Goal: Task Accomplishment & Management: Check status

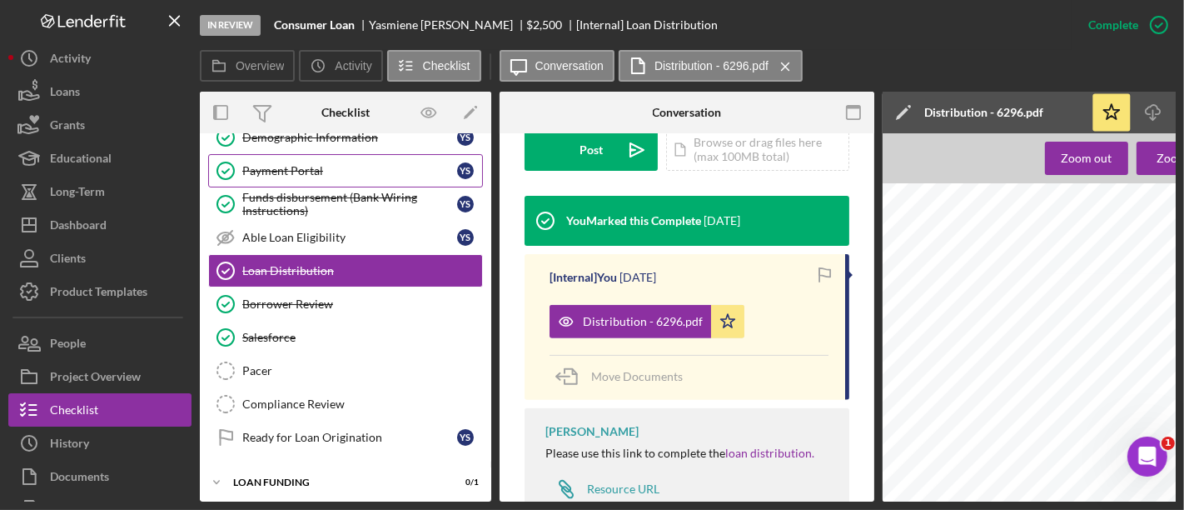
click at [316, 174] on div "Payment Portal" at bounding box center [349, 170] width 215 height 13
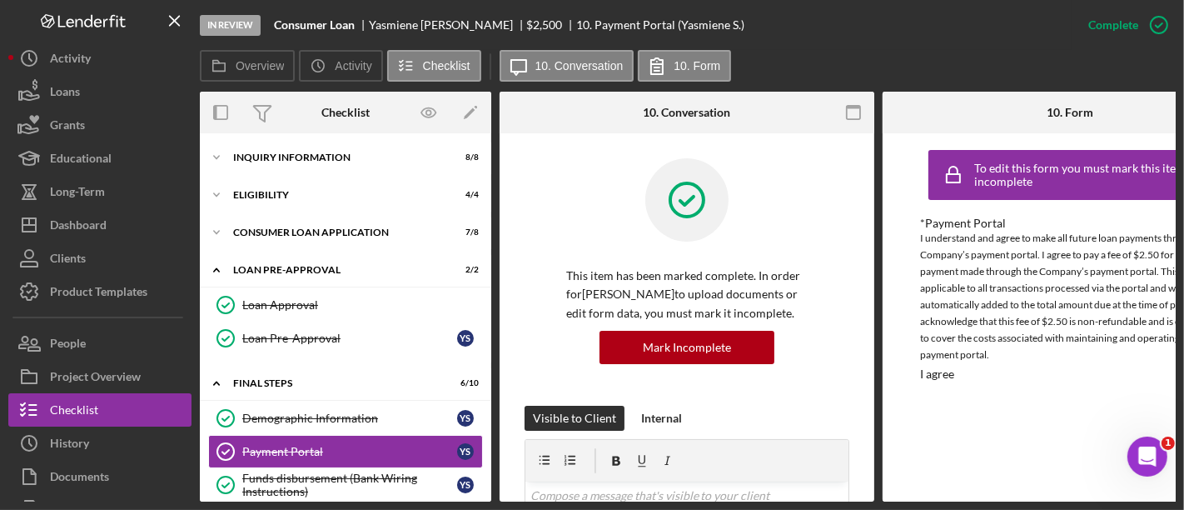
click at [302, 134] on div "Icon/Expander Inquiry Information 8 / 8 Icon/Expander Eligibility 4 / 4 Icon/Ex…" at bounding box center [346, 317] width 292 height 368
click at [297, 160] on div "Inquiry Information" at bounding box center [351, 157] width 237 height 10
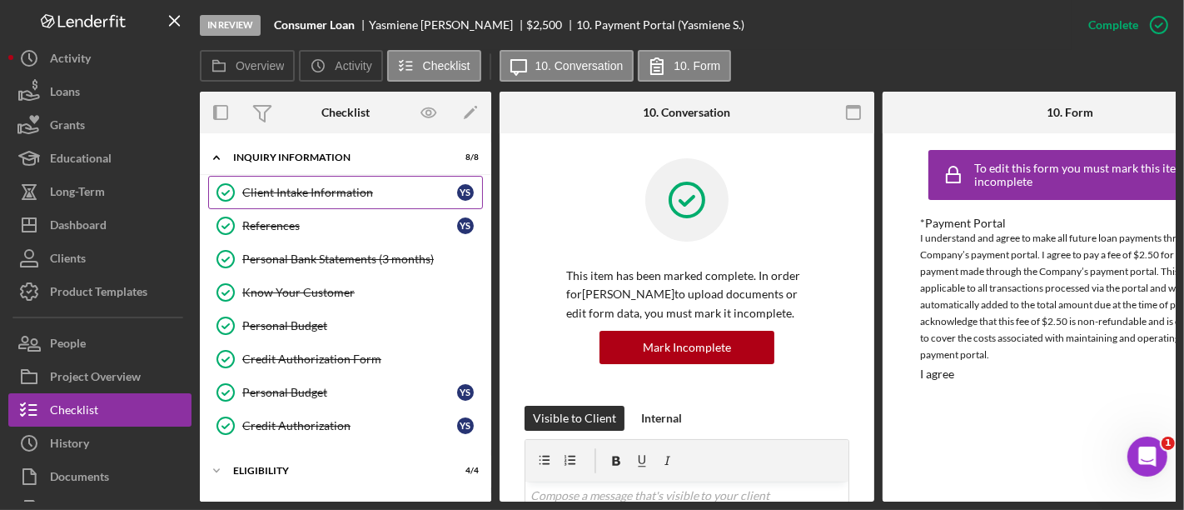
click at [305, 186] on div "Client Intake Information" at bounding box center [349, 192] width 215 height 13
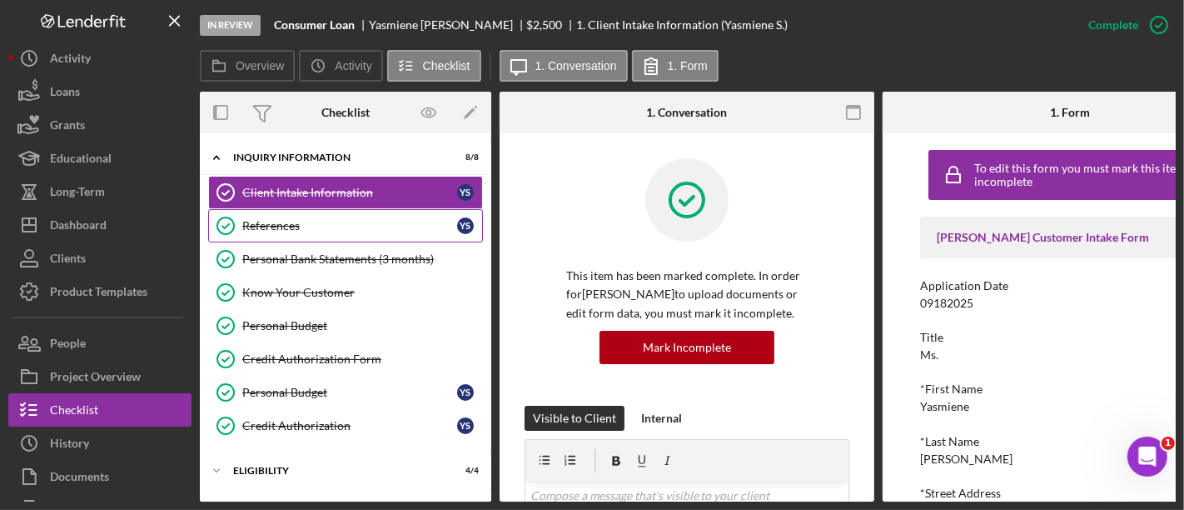
click at [336, 223] on div "References" at bounding box center [349, 225] width 215 height 13
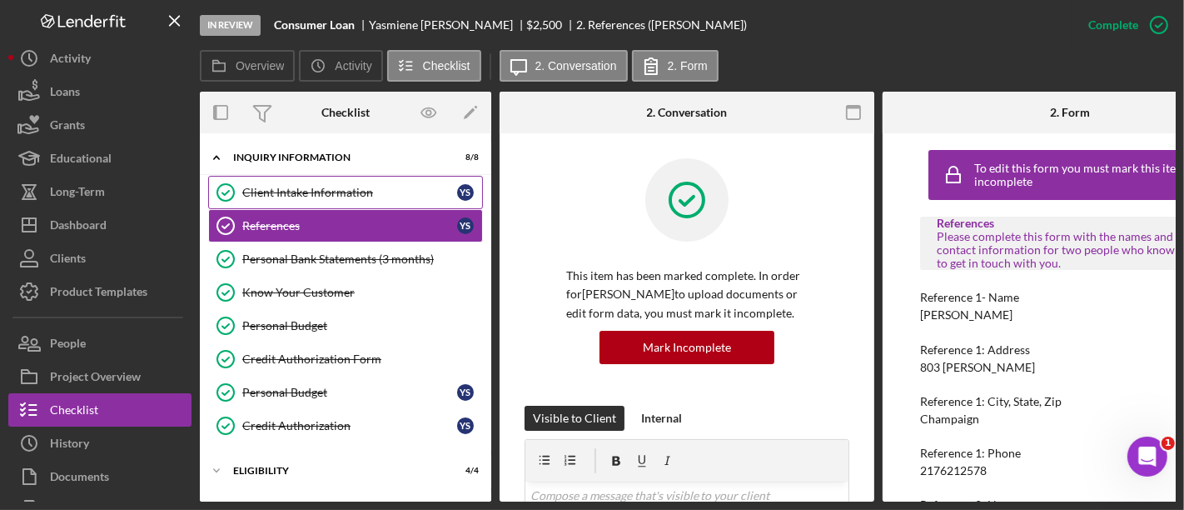
click at [312, 193] on div "Client Intake Information" at bounding box center [349, 192] width 215 height 13
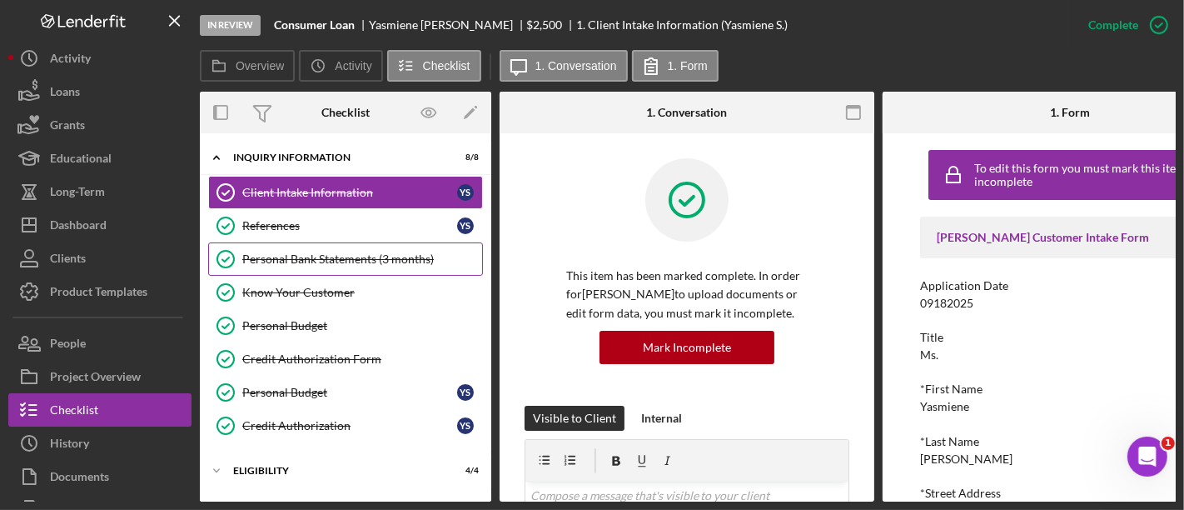
click at [315, 267] on link "Personal Bank Statements (3 months) Personal Bank Statements (3 months)" at bounding box center [345, 258] width 275 height 33
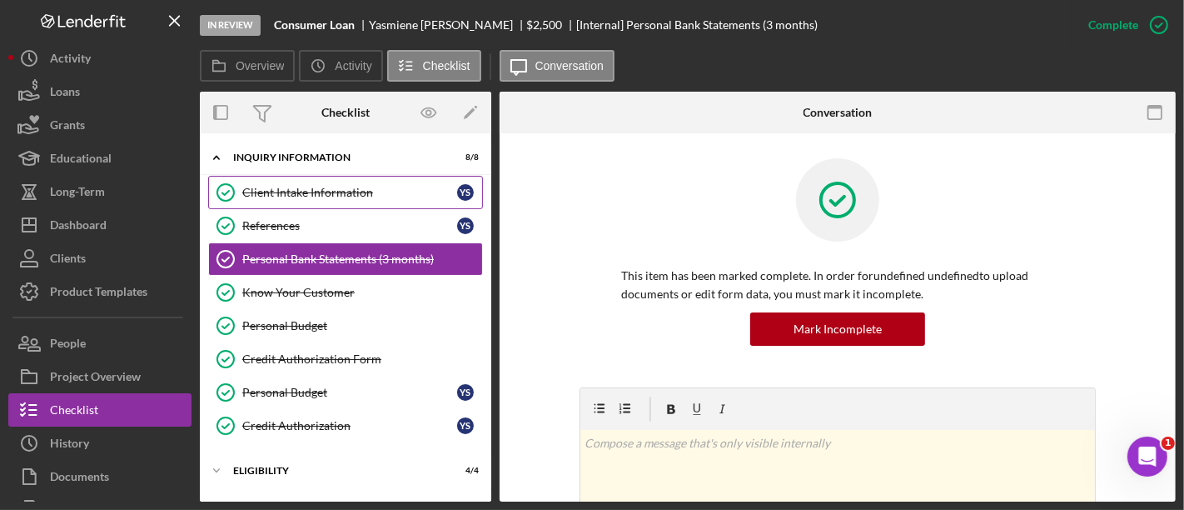
click at [282, 187] on div "Client Intake Information" at bounding box center [349, 192] width 215 height 13
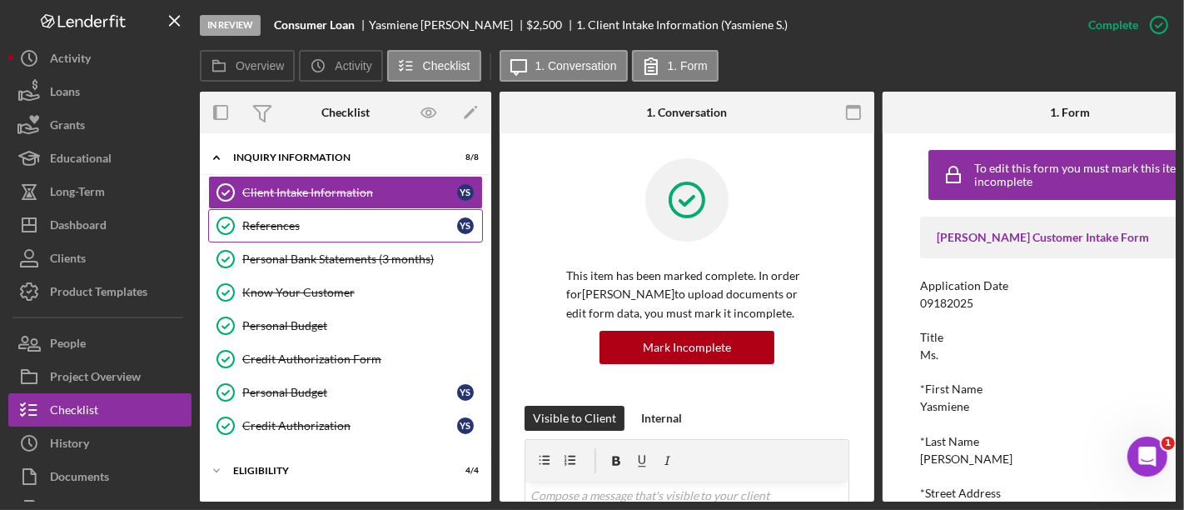
click at [283, 215] on link "References References Y S" at bounding box center [345, 225] width 275 height 33
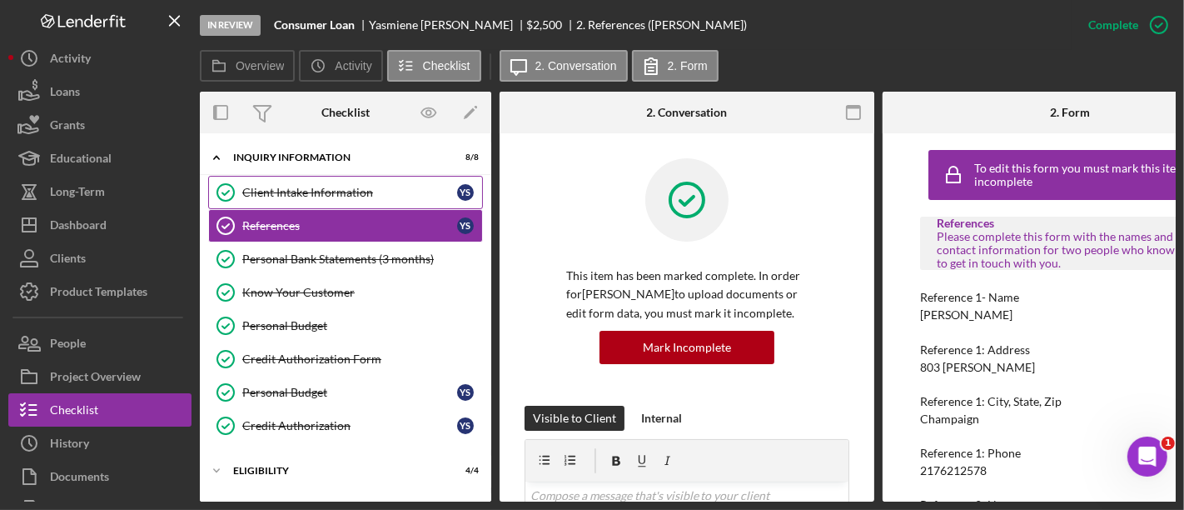
click at [281, 191] on div "Client Intake Information" at bounding box center [349, 192] width 215 height 13
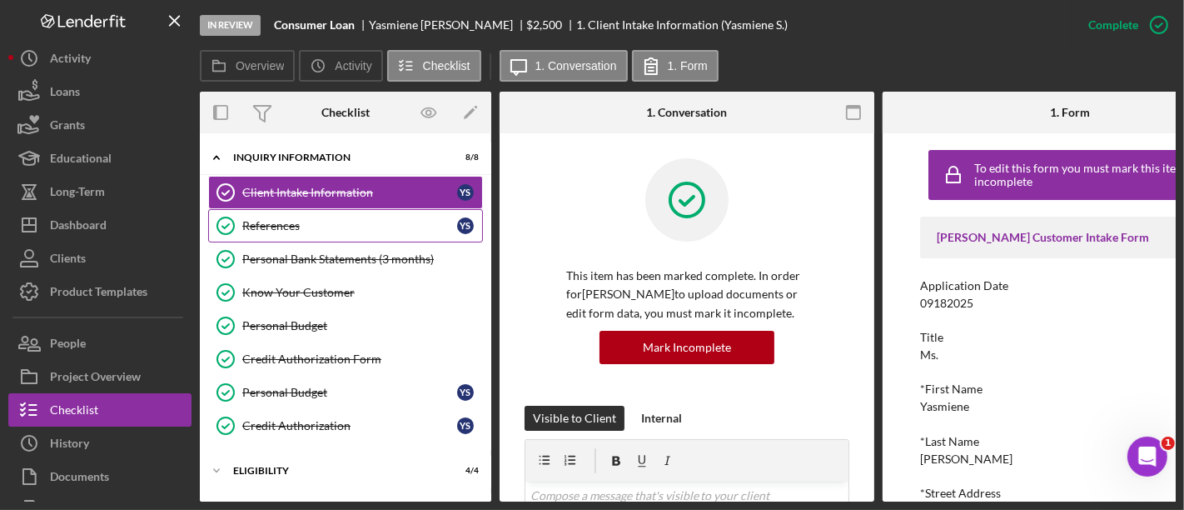
click at [281, 222] on div "References" at bounding box center [349, 225] width 215 height 13
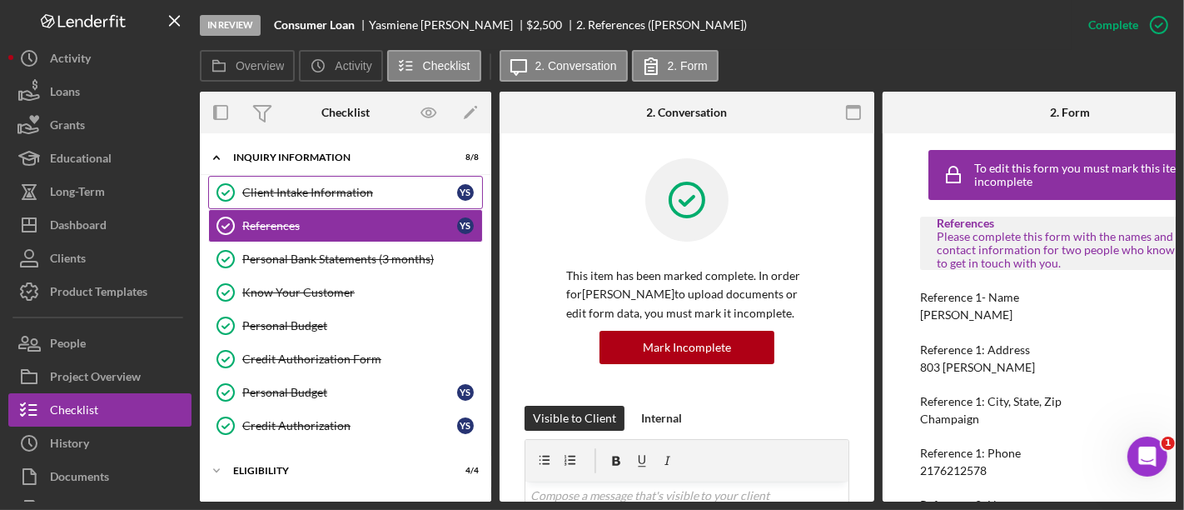
click at [262, 196] on div "Client Intake Information" at bounding box center [349, 192] width 215 height 13
